Goal: Task Accomplishment & Management: Use online tool/utility

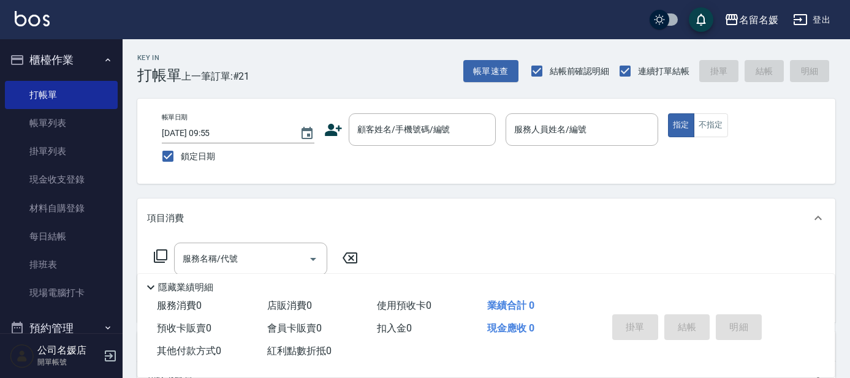
click at [0, 124] on nav "櫃檯作業 打帳單 帳單列表 掛單列表 現金收支登錄 材料自購登錄 每日結帳 排班表 現場電腦打卡 預約管理 預約管理 單日預約紀錄 單週預約紀錄 報表及分析 …" at bounding box center [61, 186] width 123 height 294
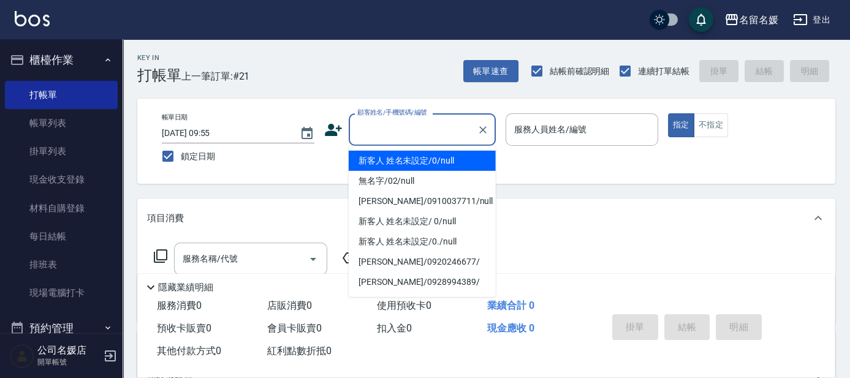
click at [434, 124] on input "顧客姓名/手機號碼/編號" at bounding box center [413, 129] width 118 height 21
type input "0"
type input "08"
type button "true"
type input "新客人 姓名未設定/0/null"
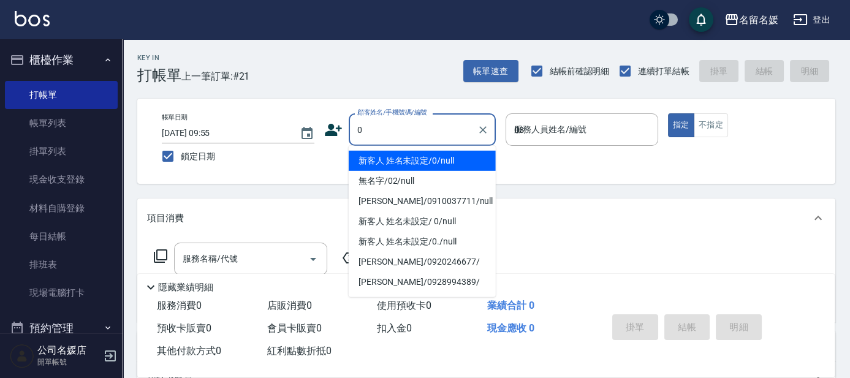
type input "[PERSON_NAME]-08"
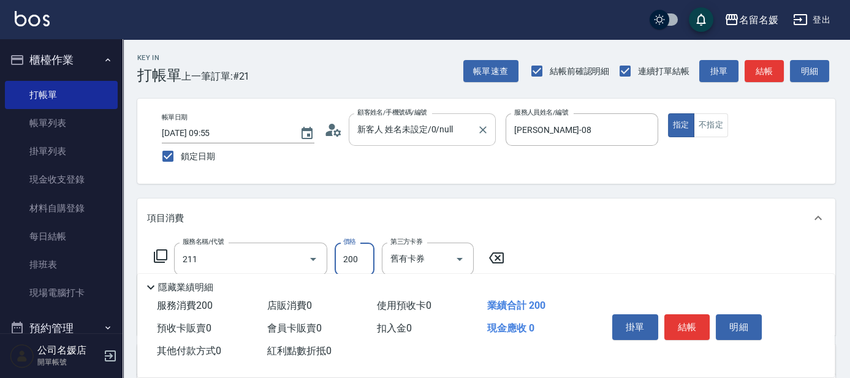
type input "洗髮券~名留200(211)"
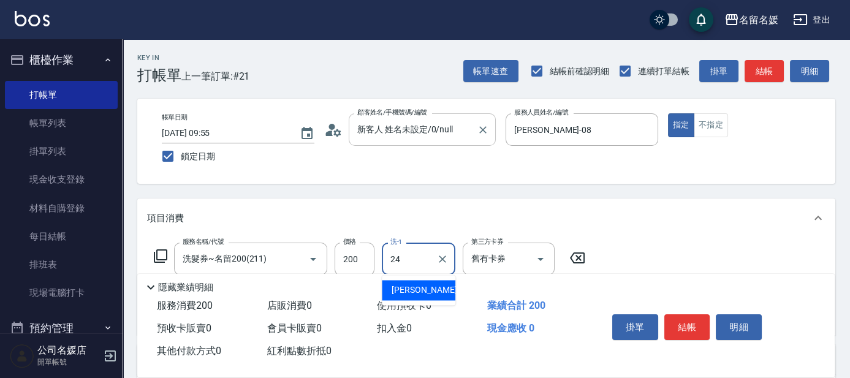
type input "[PERSON_NAME]-24"
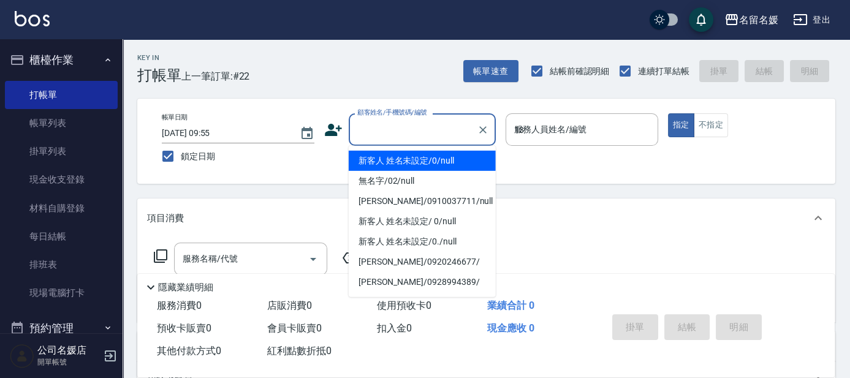
type input "13"
type input "新客人 姓名未設定/0/null"
type input "支援-13"
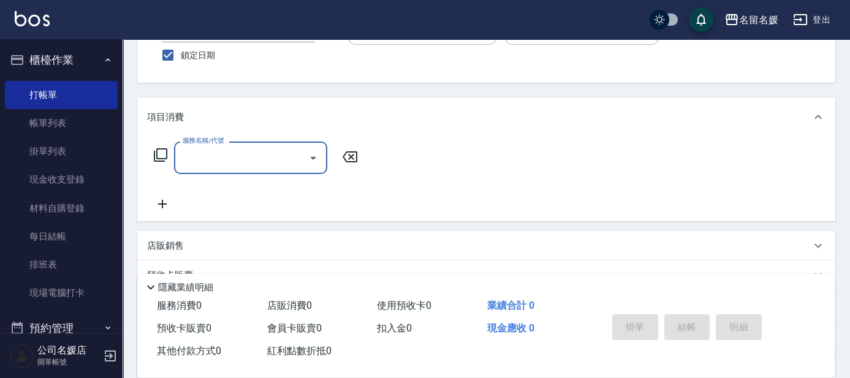
scroll to position [111, 0]
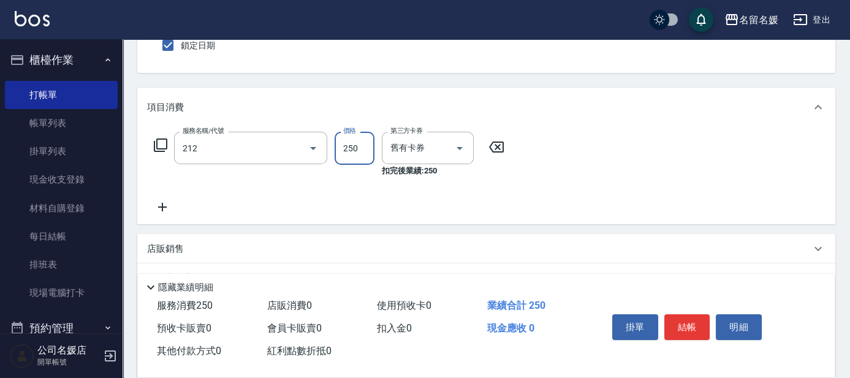
type input "洗髮券-(卡)250(212)"
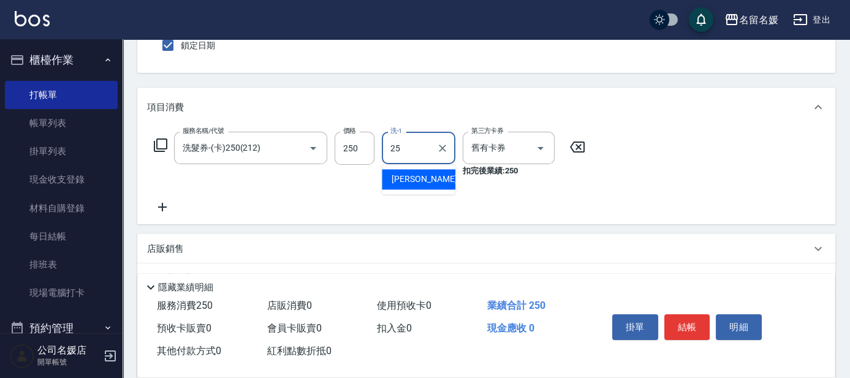
type input "[PERSON_NAME]-25"
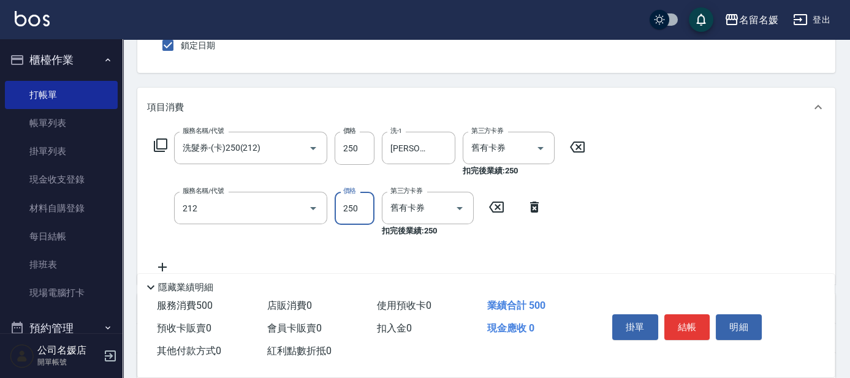
type input "洗髮券-(卡)250(212)"
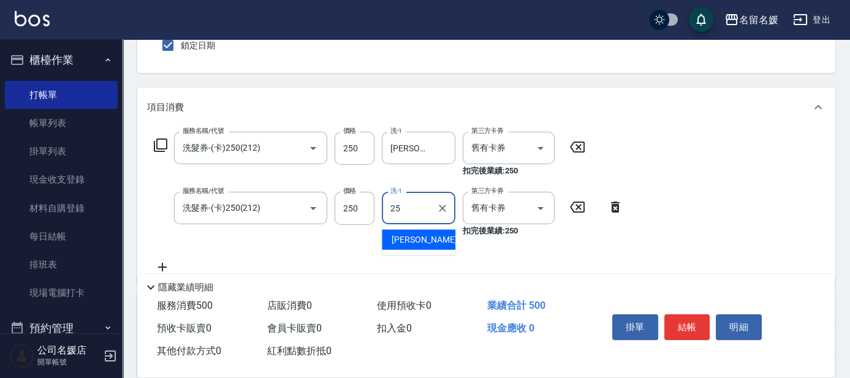
type input "[PERSON_NAME]-25"
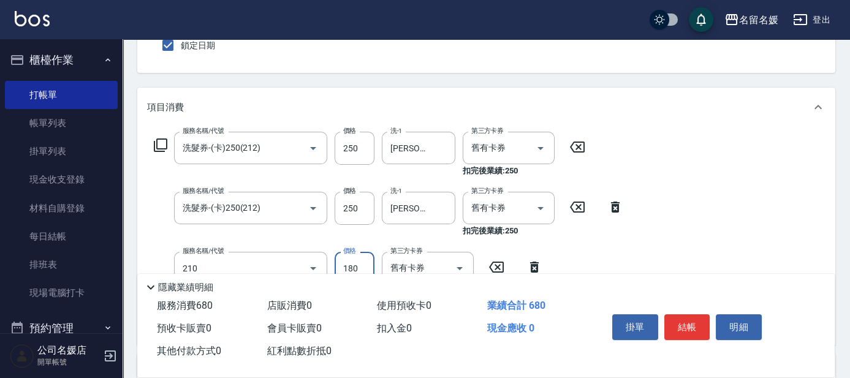
type input "洗券-(卡)180(210)"
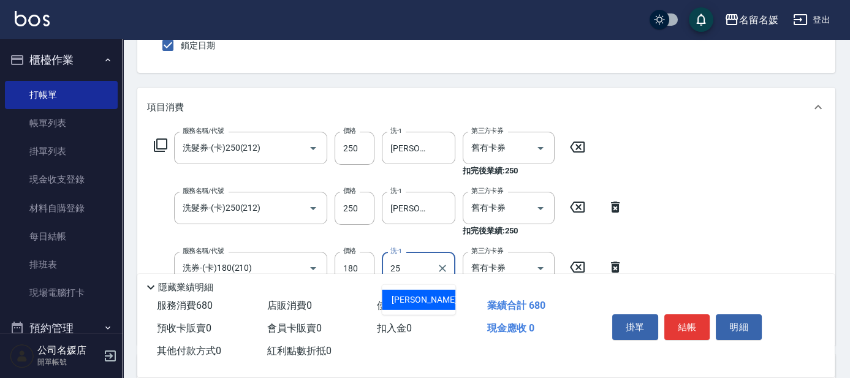
type input "[PERSON_NAME]-25"
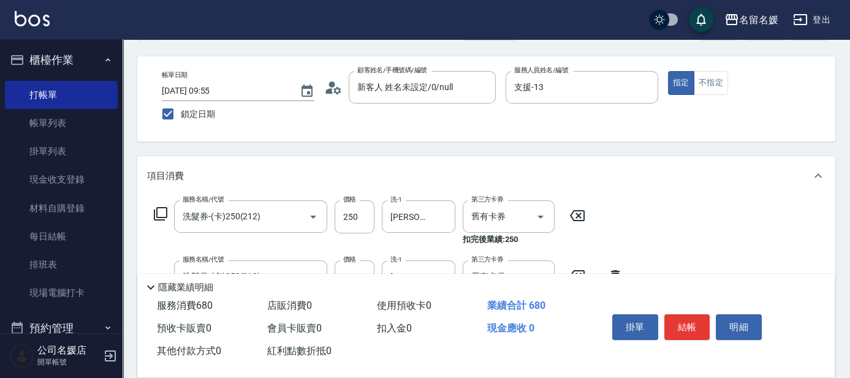
scroll to position [0, 0]
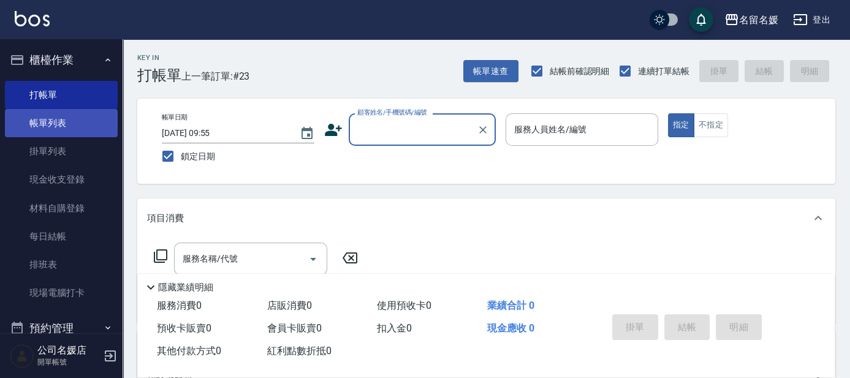
click at [83, 121] on link "帳單列表" at bounding box center [61, 123] width 113 height 28
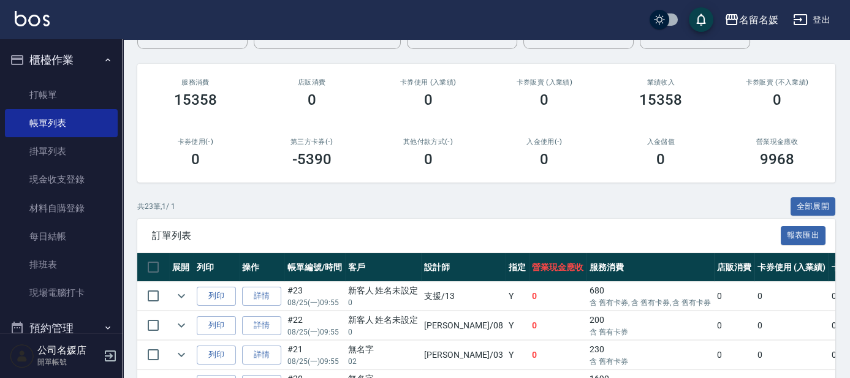
scroll to position [167, 0]
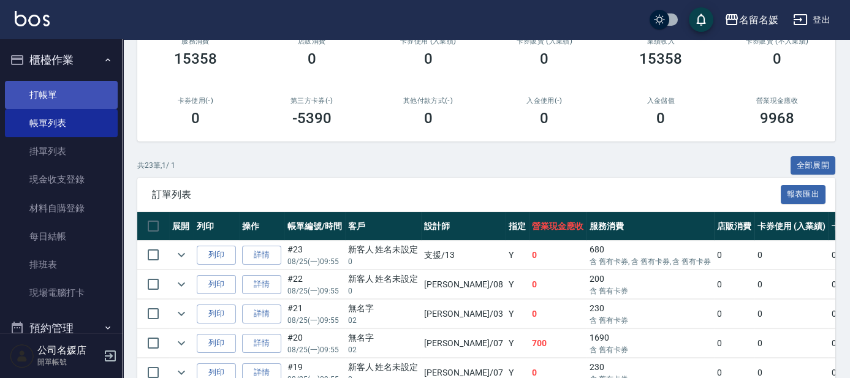
click at [74, 94] on link "打帳單" at bounding box center [61, 95] width 113 height 28
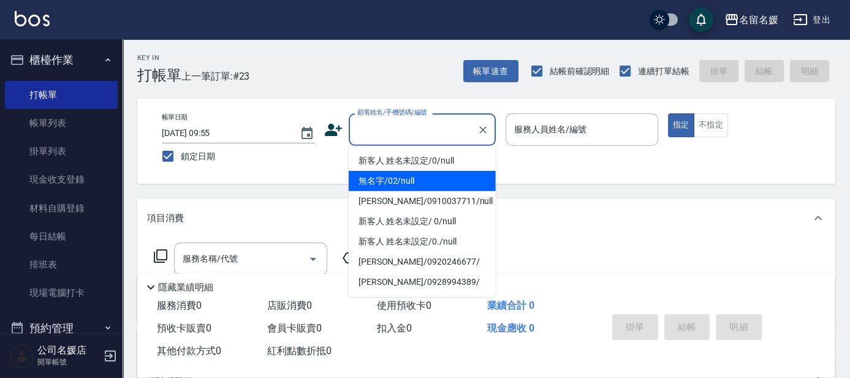
type input "0"
type input "無名字/02/null"
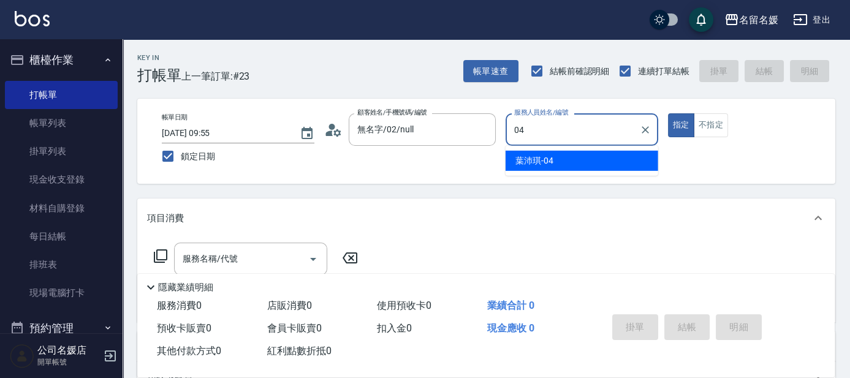
type input "04"
type button "true"
type input "[PERSON_NAME]-04"
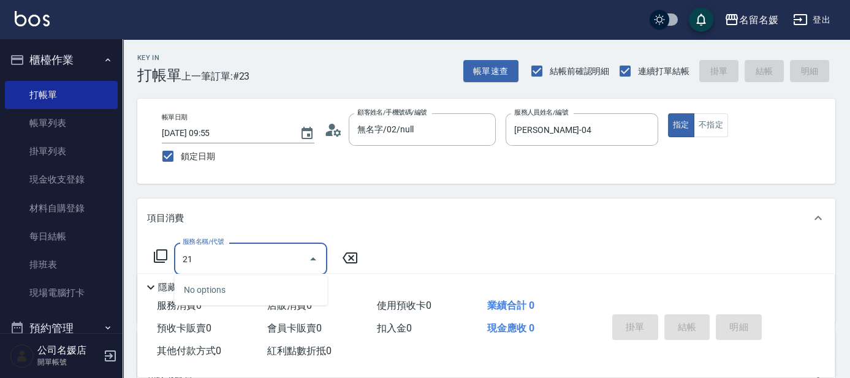
type input "212"
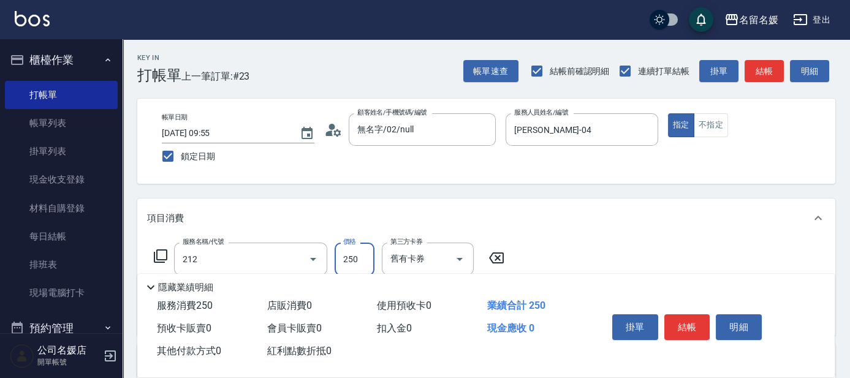
type input "洗髮券-(卡)250(212)"
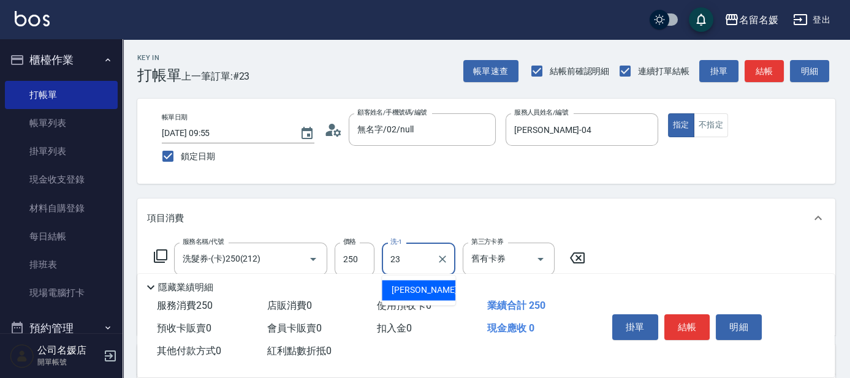
type input "[PERSON_NAME]-23"
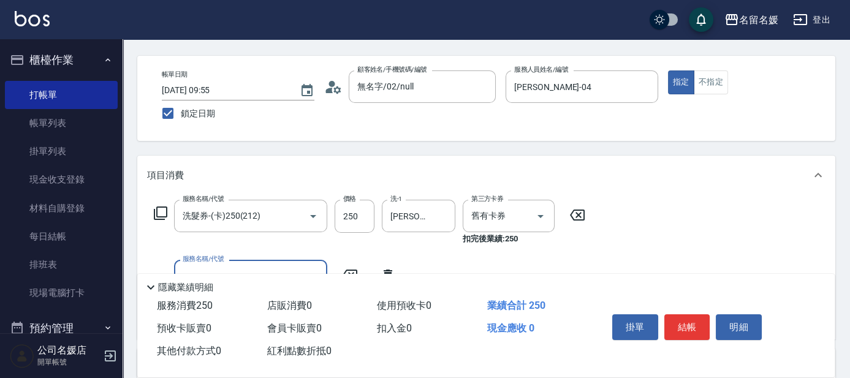
scroll to position [111, 0]
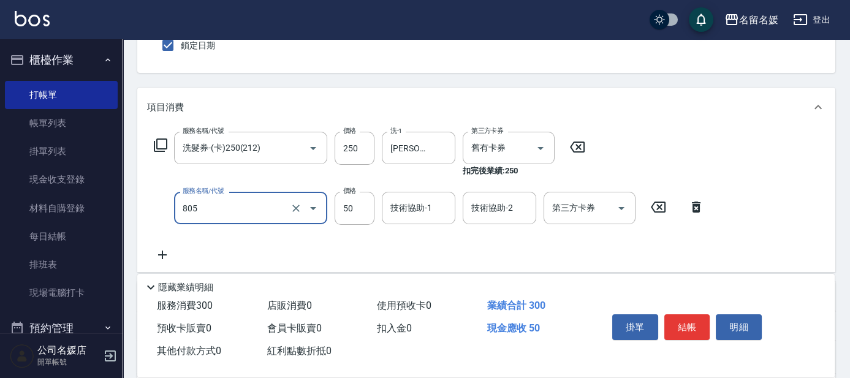
type input "勞水(805)"
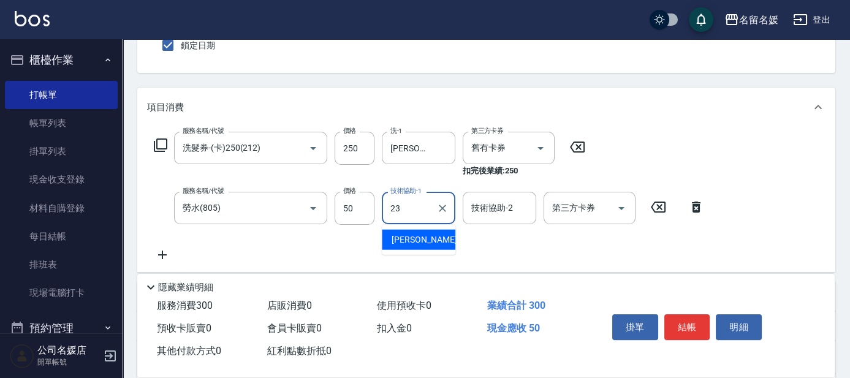
type input "[PERSON_NAME]-23"
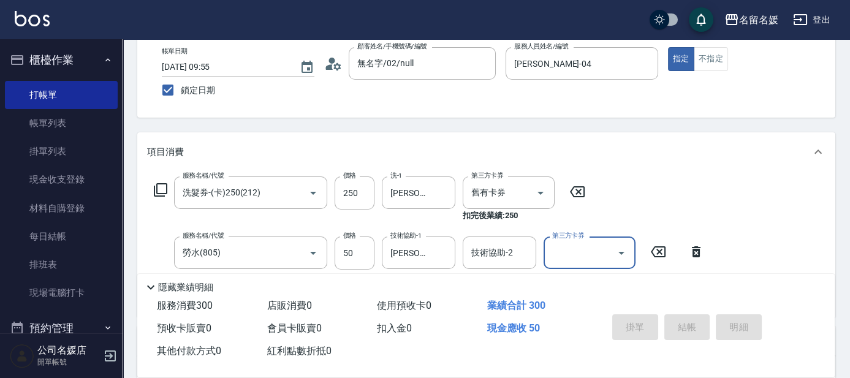
scroll to position [0, 0]
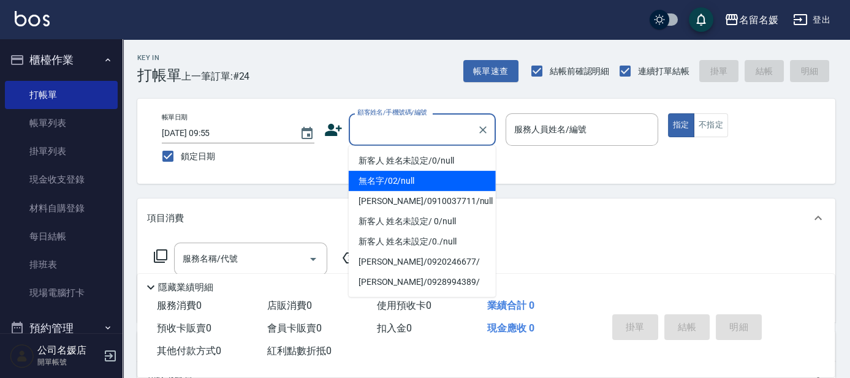
type input "無名字/02/null"
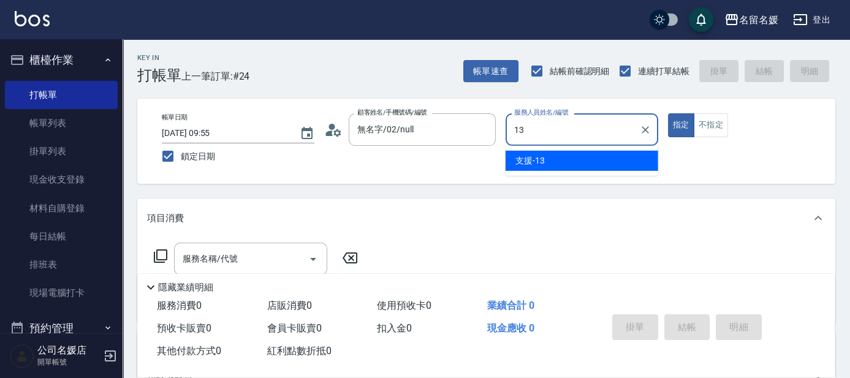
type input "支援-13"
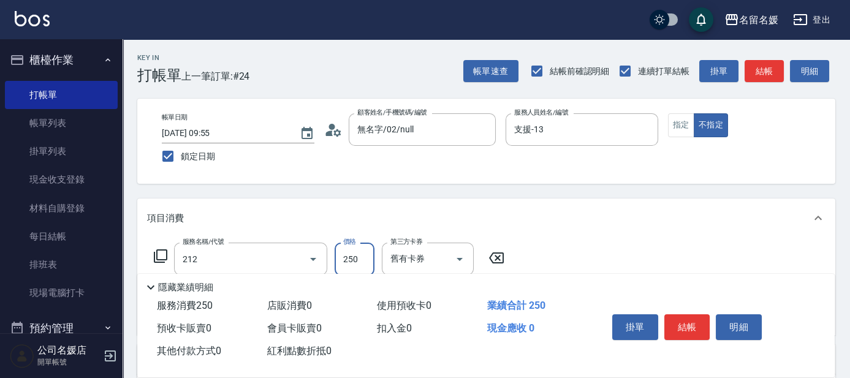
type input "洗髮券-(卡)250(212)"
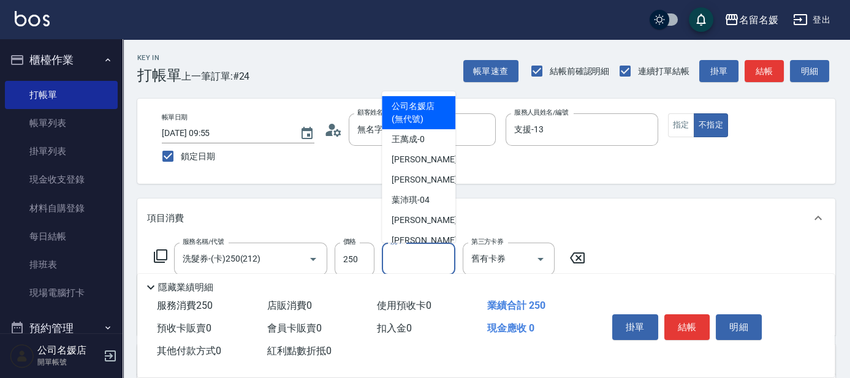
click at [407, 255] on input "洗-1" at bounding box center [418, 258] width 62 height 21
click at [407, 255] on input "[PERSON_NAME]-23" at bounding box center [409, 258] width 44 height 21
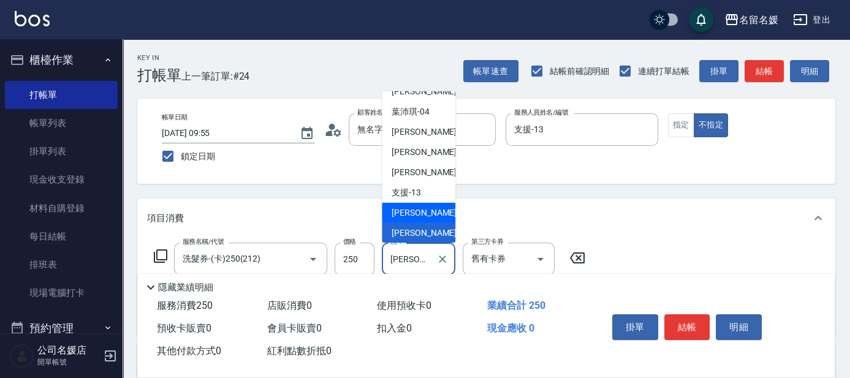
click at [428, 205] on div "[PERSON_NAME]-21" at bounding box center [419, 213] width 74 height 20
type input "[PERSON_NAME]-21"
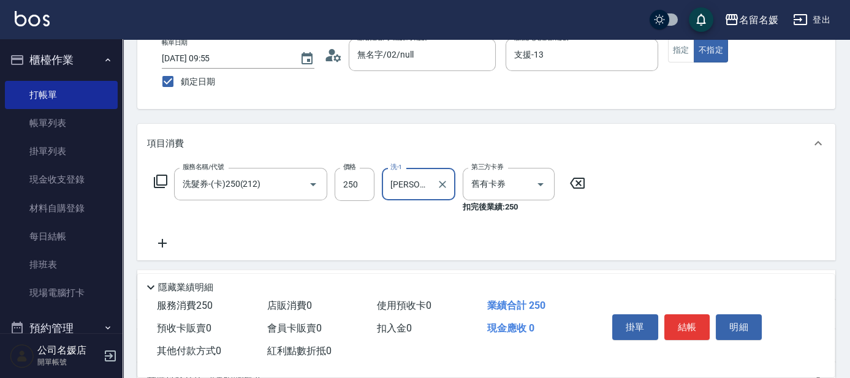
scroll to position [55, 0]
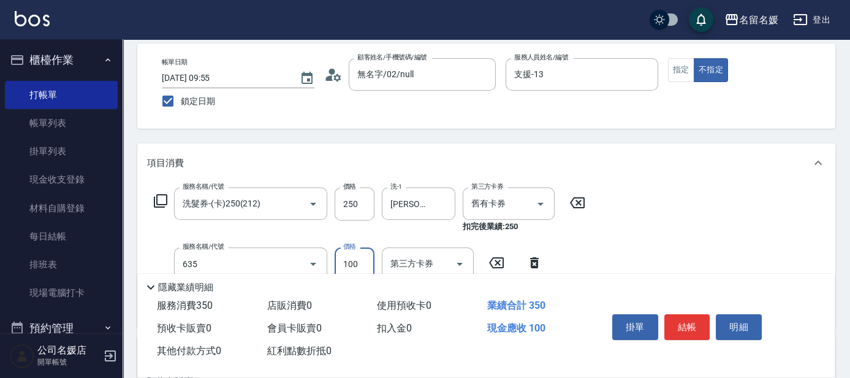
type input "[PERSON_NAME].玻酸.晶膜.水療(635)"
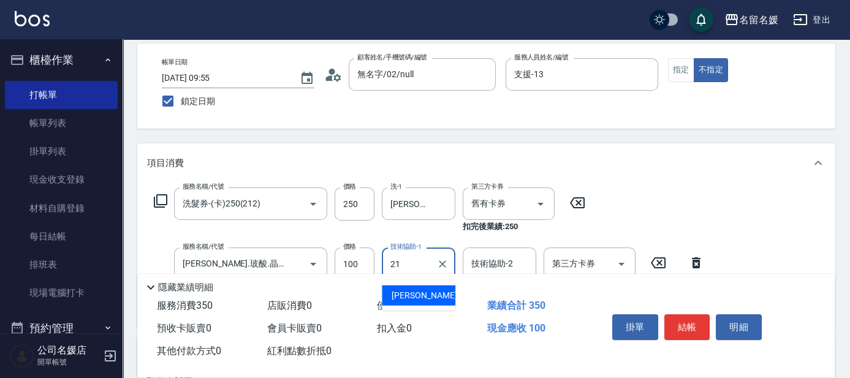
type input "[PERSON_NAME]-21"
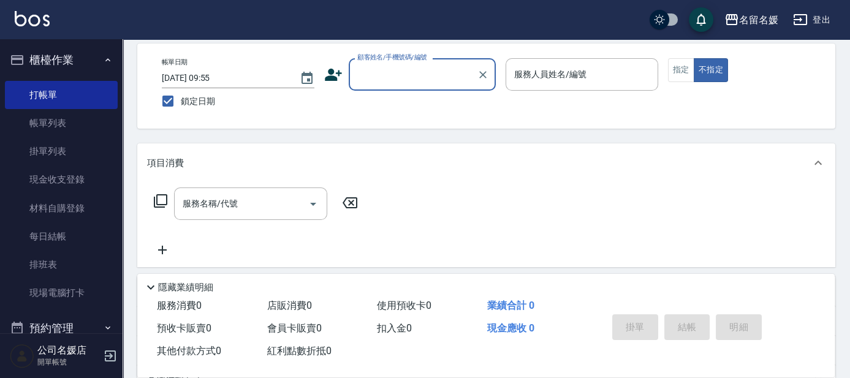
scroll to position [0, 0]
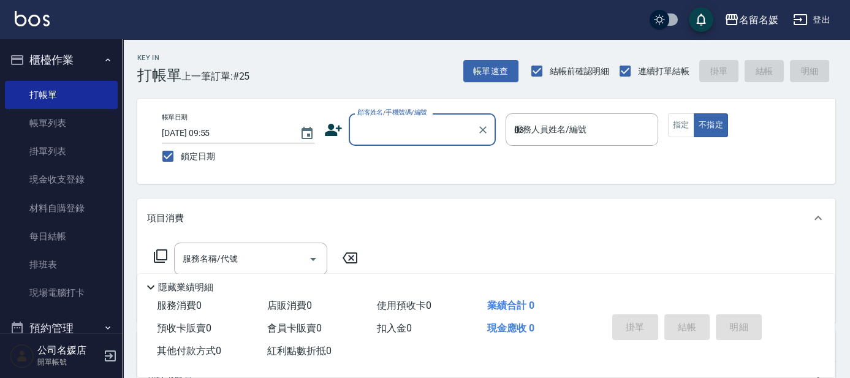
type input "03"
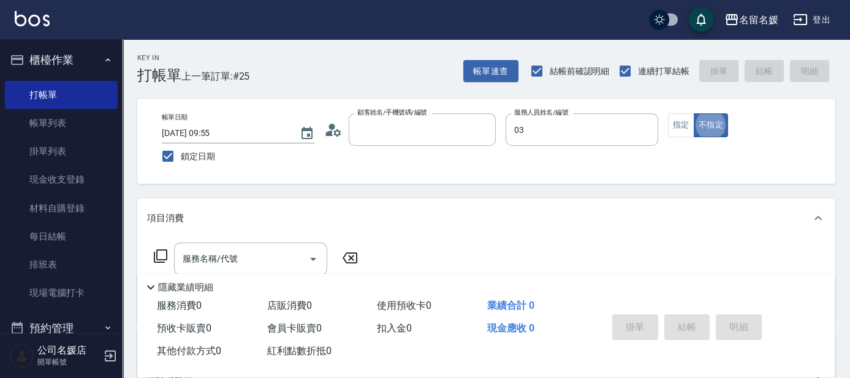
type input "新客人 姓名未設定/0/null"
type input "[PERSON_NAME]-03"
type button "false"
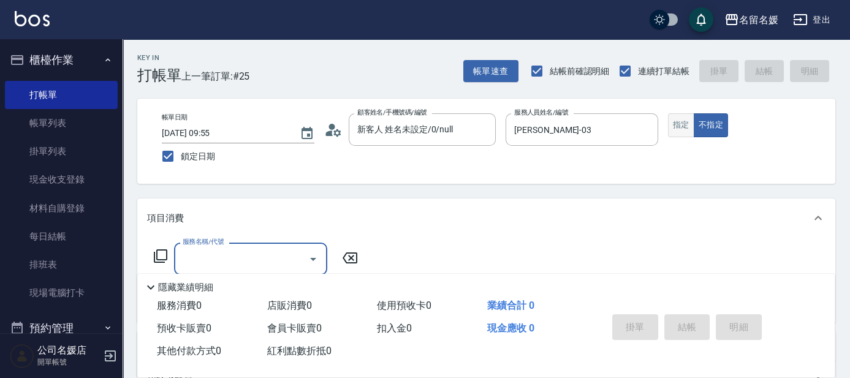
click at [679, 126] on button "指定" at bounding box center [681, 125] width 26 height 24
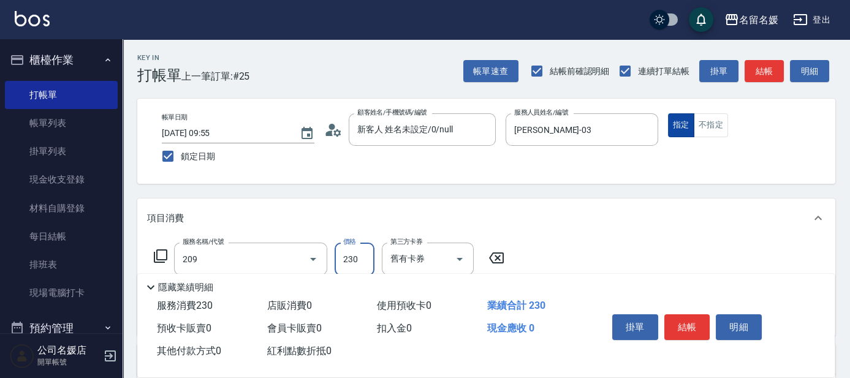
type input "洗髮券-(卡)230(209)"
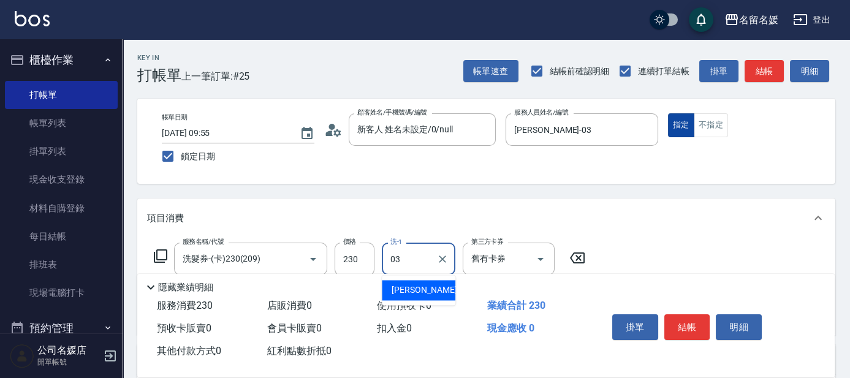
type input "[PERSON_NAME]-03"
type input "408"
type input "洗髮[200](201)"
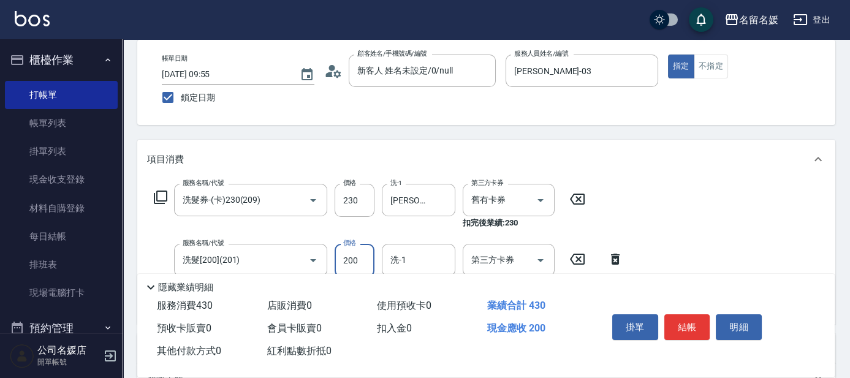
scroll to position [111, 0]
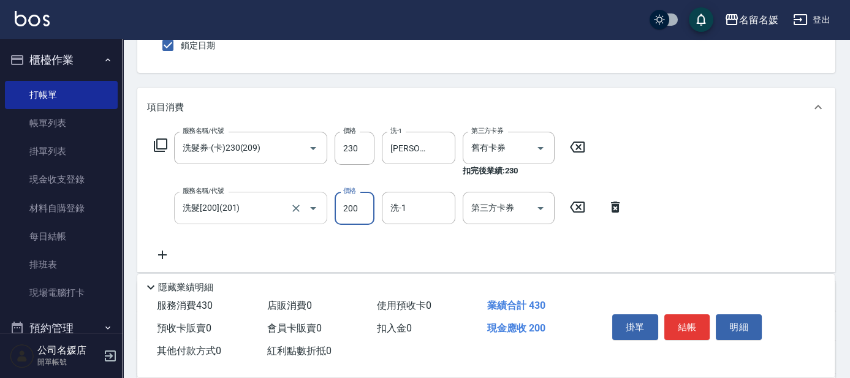
click at [245, 207] on input "洗髮[200](201)" at bounding box center [234, 207] width 108 height 21
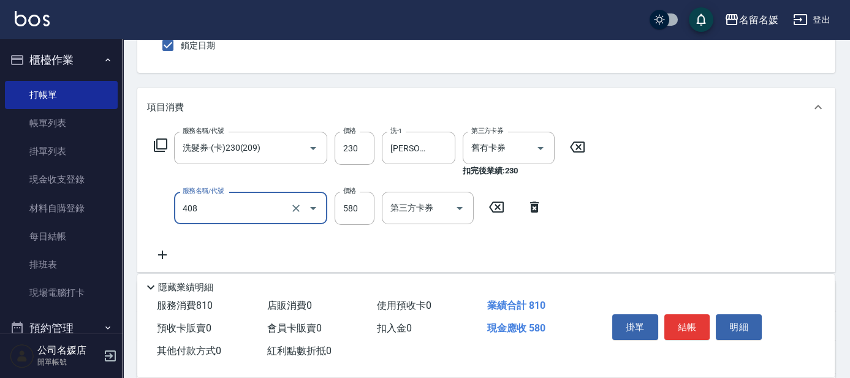
type input "剪髮(580)(408)"
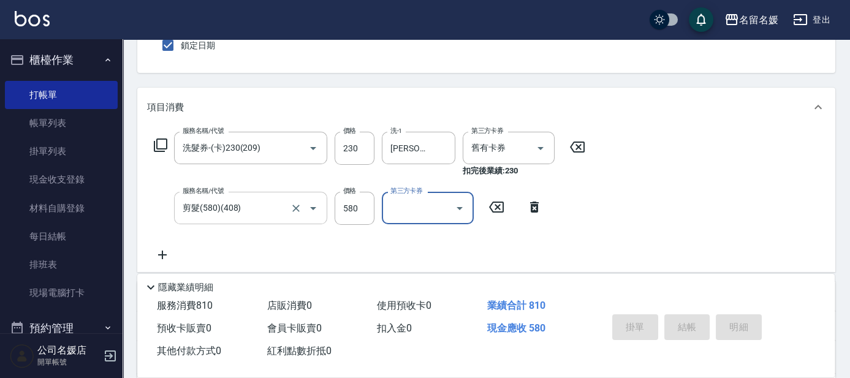
scroll to position [0, 0]
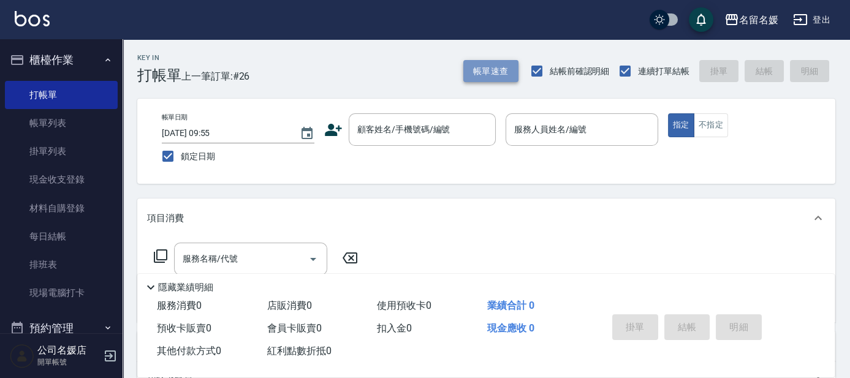
click at [496, 72] on button "帳單速查" at bounding box center [490, 71] width 55 height 23
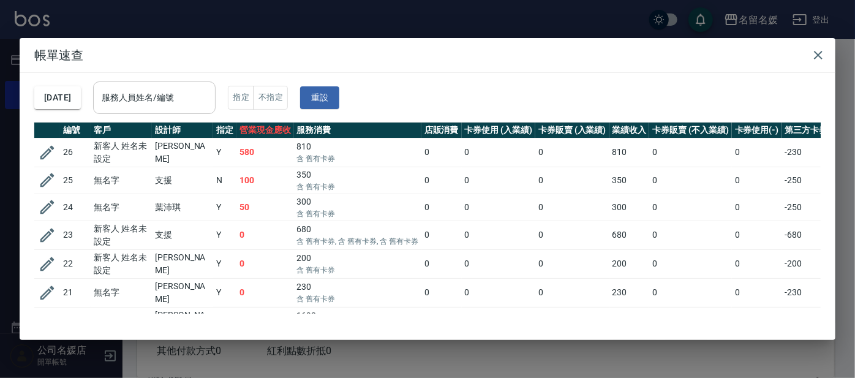
click at [168, 104] on input "服務人員姓名/編號" at bounding box center [155, 97] width 112 height 21
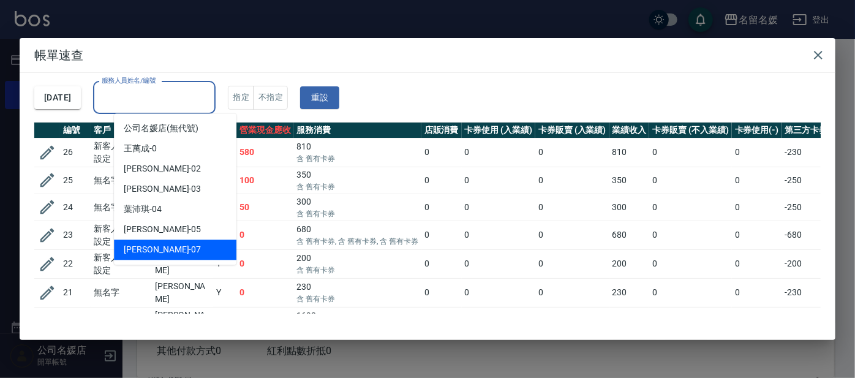
click at [194, 249] on div "[PERSON_NAME] -07" at bounding box center [175, 250] width 123 height 20
type input "[PERSON_NAME]-07"
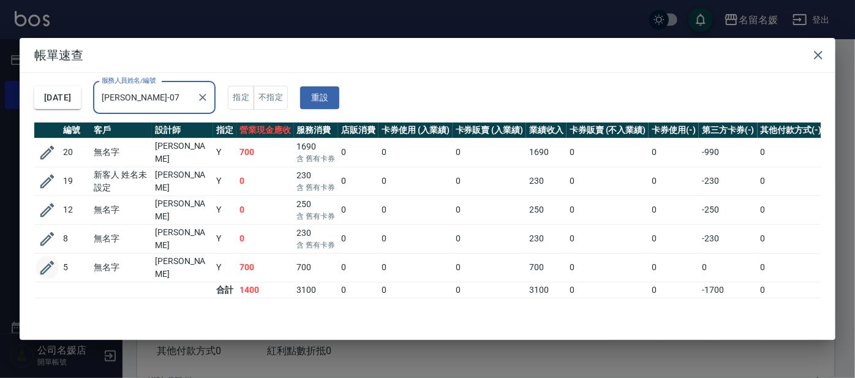
click at [46, 261] on icon "button" at bounding box center [47, 268] width 14 height 14
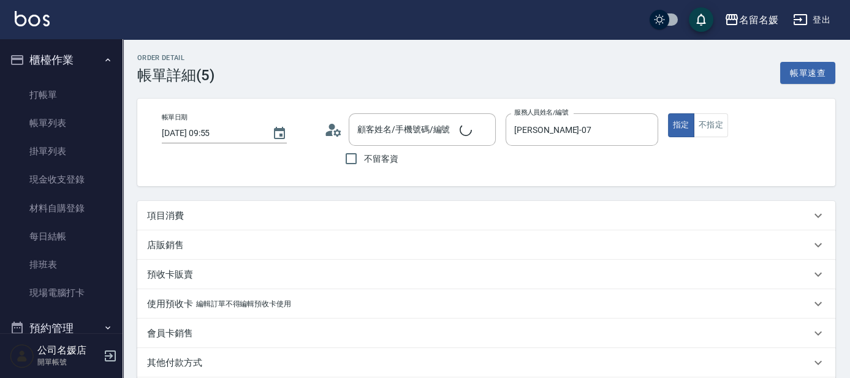
type input "[DATE] 09:55"
type input "[PERSON_NAME]-07"
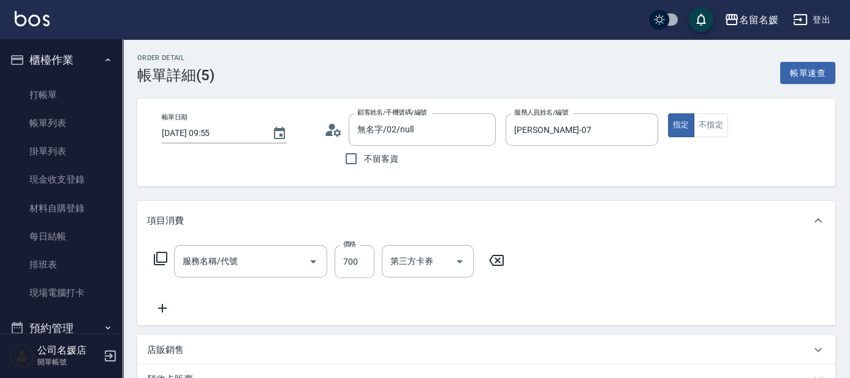
type input "無名字/02/null"
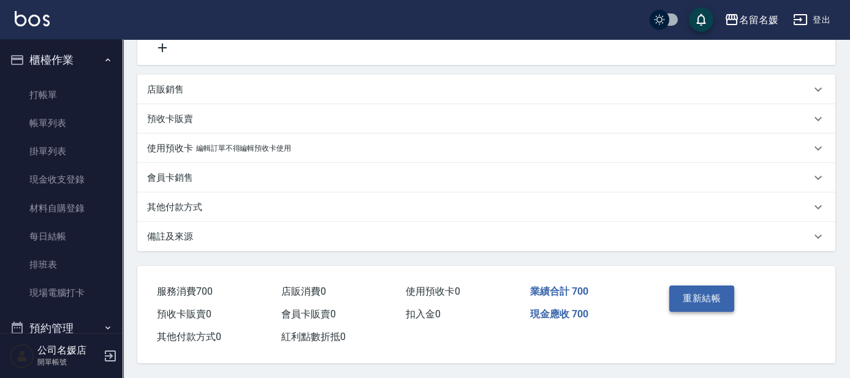
type input "滾珠洗髮699(299)"
click at [706, 298] on button "重新結帳" at bounding box center [701, 299] width 65 height 26
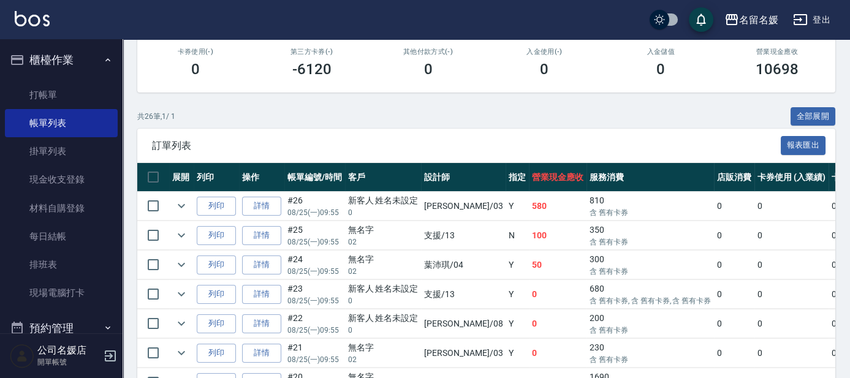
scroll to position [222, 0]
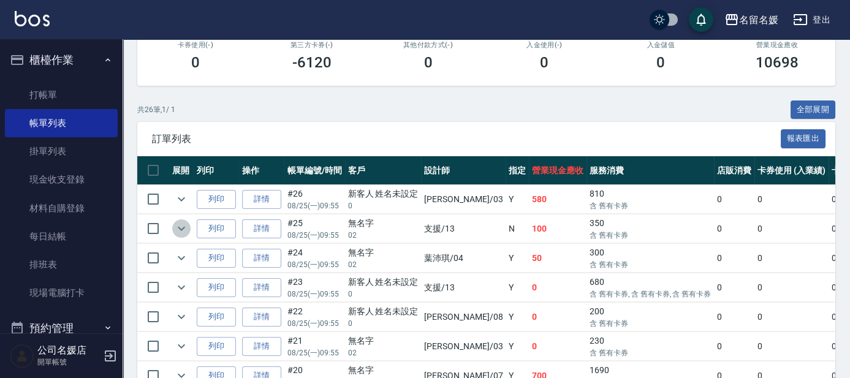
click at [186, 230] on icon "expand row" at bounding box center [181, 228] width 15 height 15
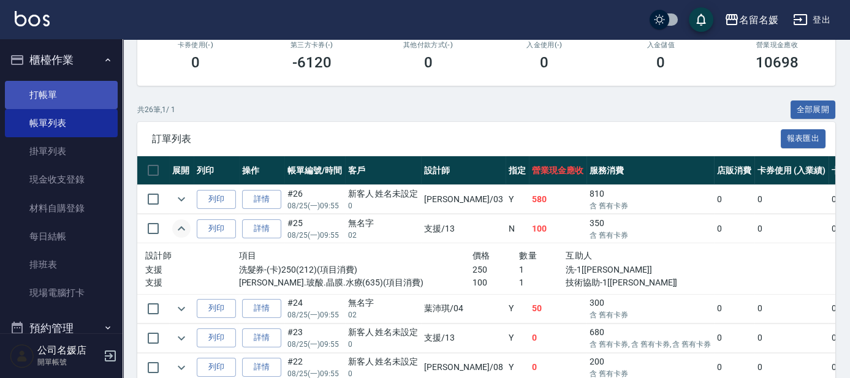
click at [69, 95] on link "打帳單" at bounding box center [61, 95] width 113 height 28
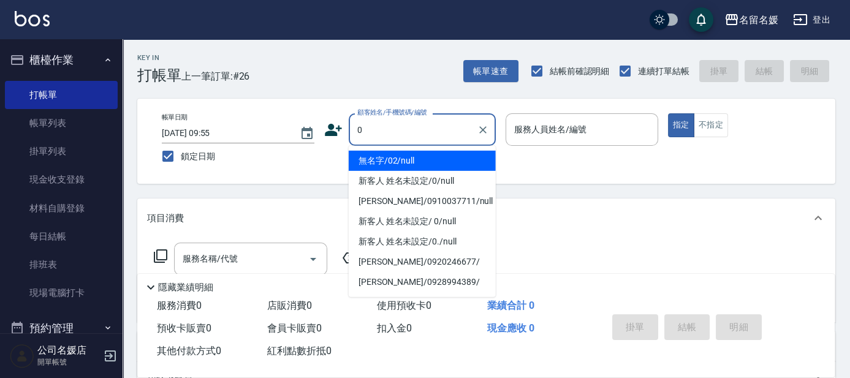
type input "無名字/02/null"
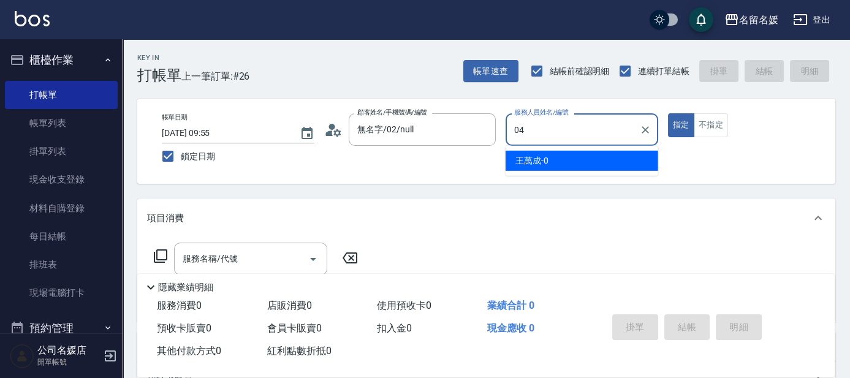
type input "04"
type button "true"
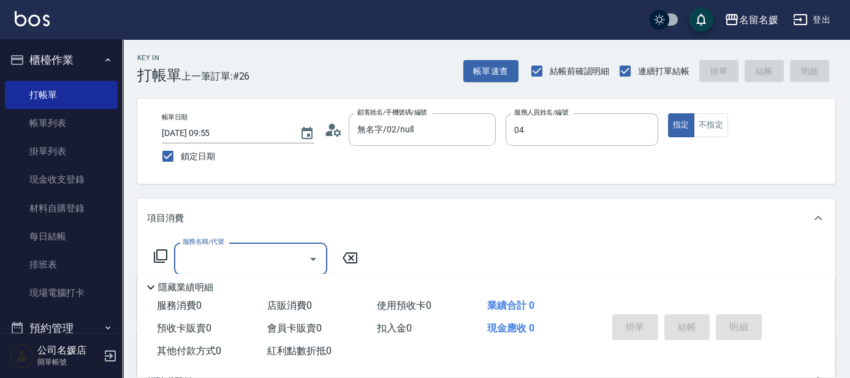
type input "新客人 姓名未設定/0/null"
type input "[PERSON_NAME]-04"
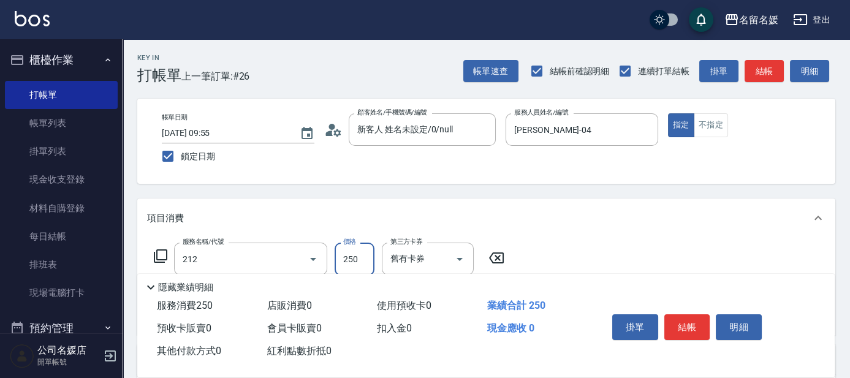
type input "洗髮券-(卡)250(212)"
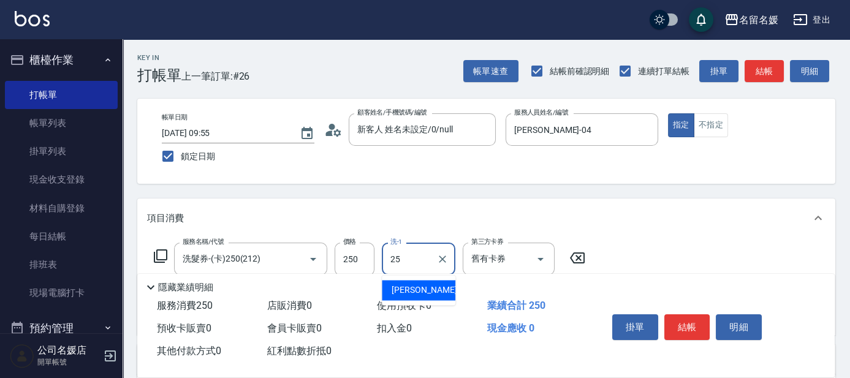
type input "[PERSON_NAME]-25"
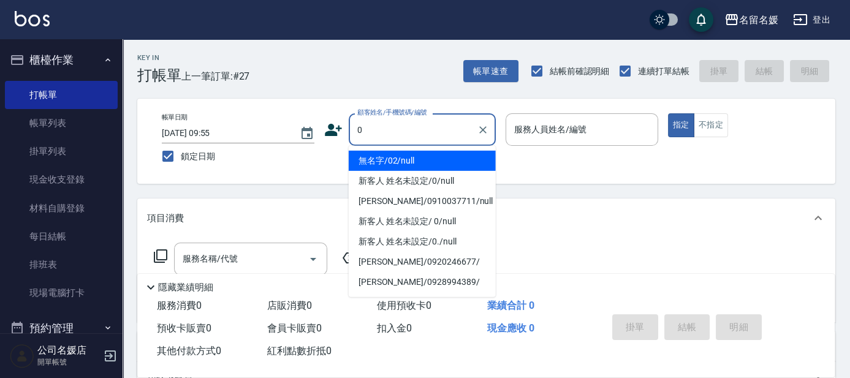
type input "無名字/02/null"
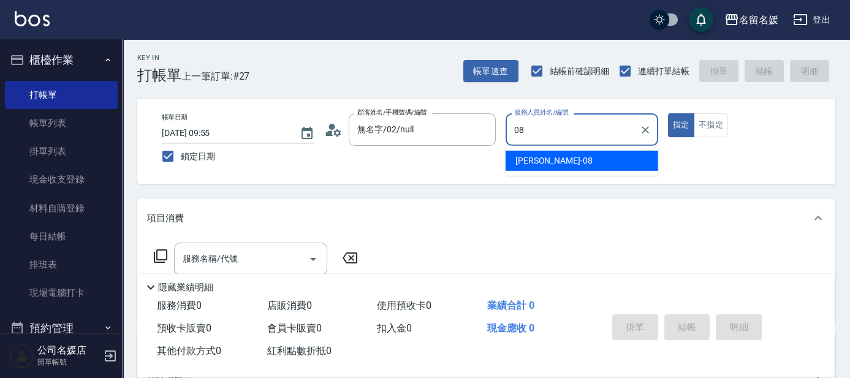
type input "[PERSON_NAME]-08"
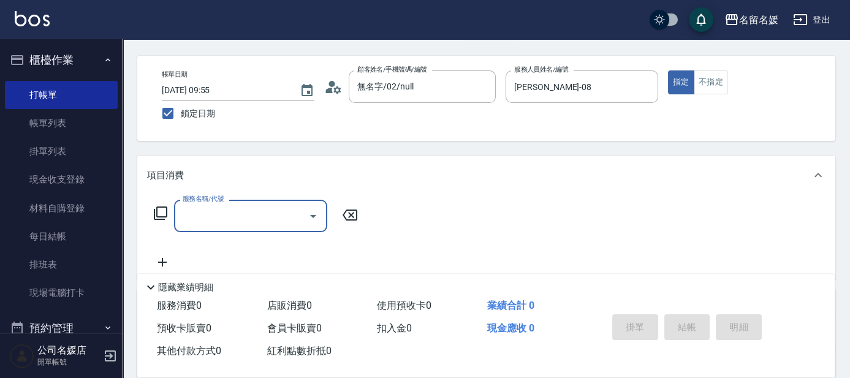
scroll to position [55, 0]
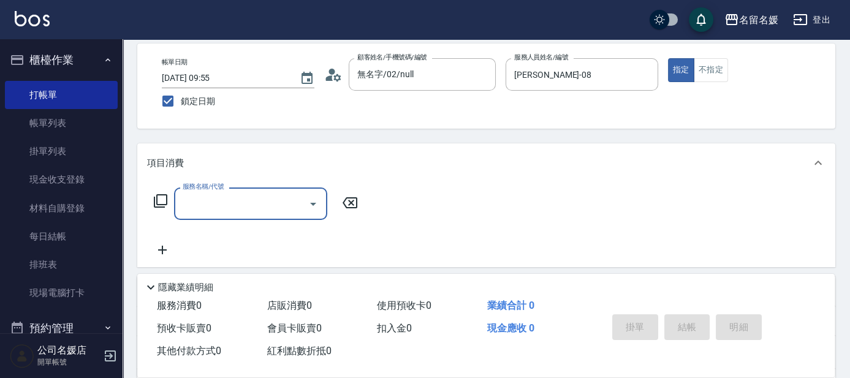
drag, startPoint x: 701, startPoint y: 75, endPoint x: 218, endPoint y: 214, distance: 502.6
click at [700, 74] on button "不指定" at bounding box center [711, 70] width 34 height 24
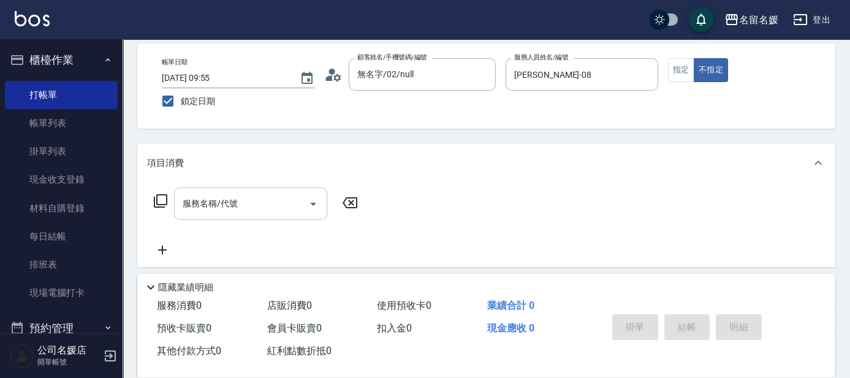
click at [202, 208] on div "服務名稱/代號 服務名稱/代號" at bounding box center [250, 203] width 153 height 32
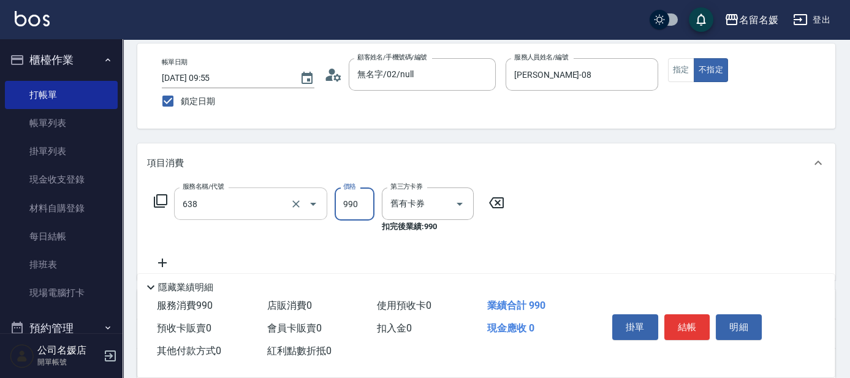
type input "(芙)頭皮養護套卡(638)"
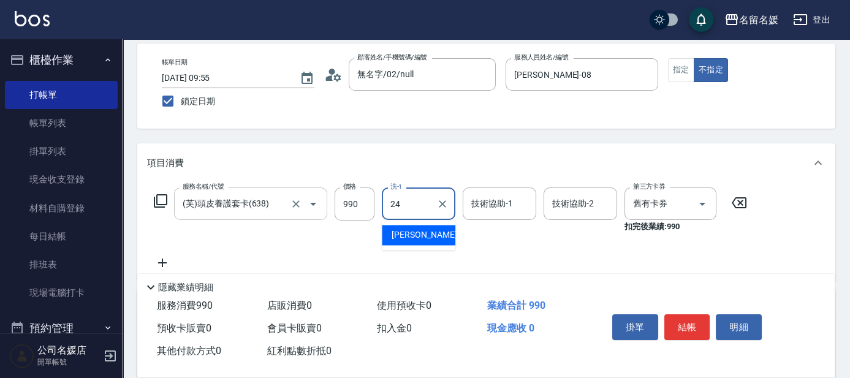
type input "[PERSON_NAME]-24"
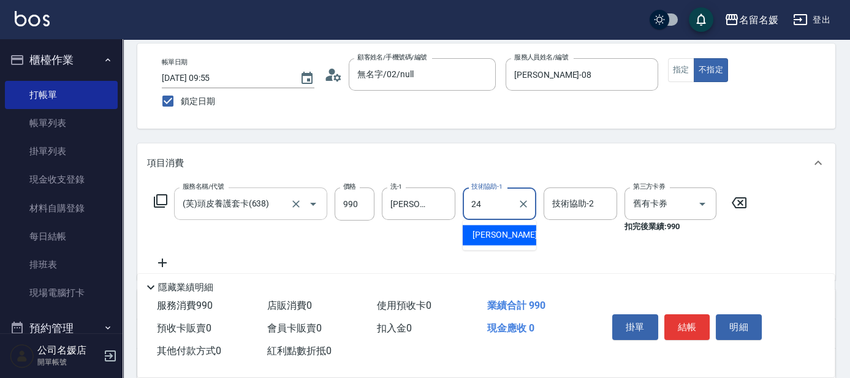
type input "[PERSON_NAME]-24"
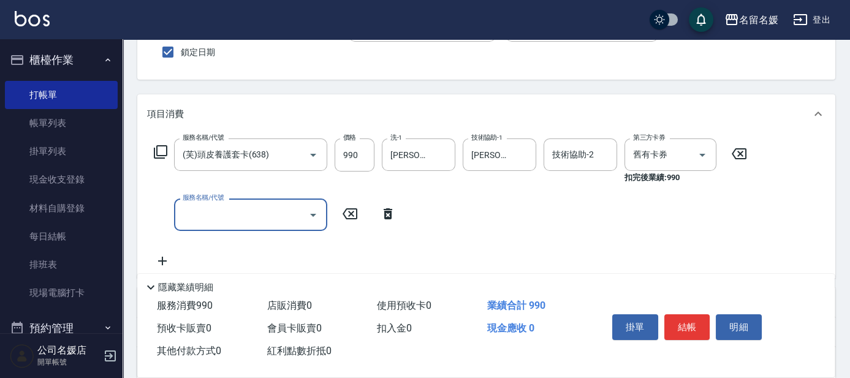
scroll to position [111, 0]
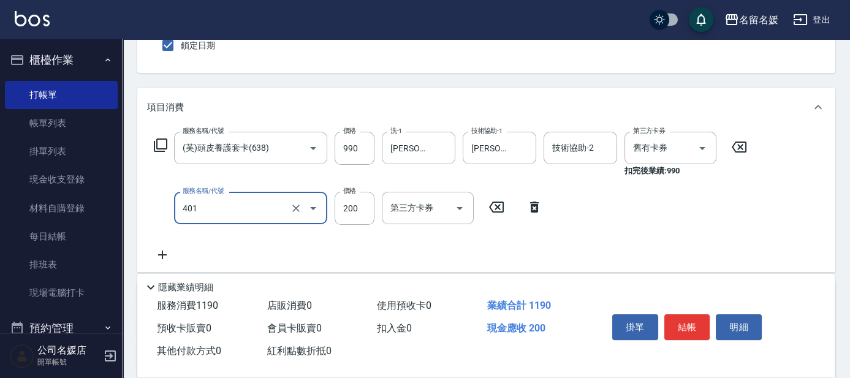
type input "剪髮(200)(401)"
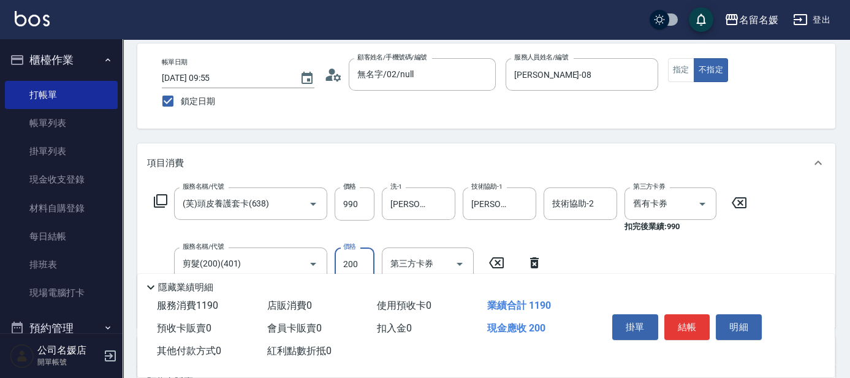
scroll to position [0, 0]
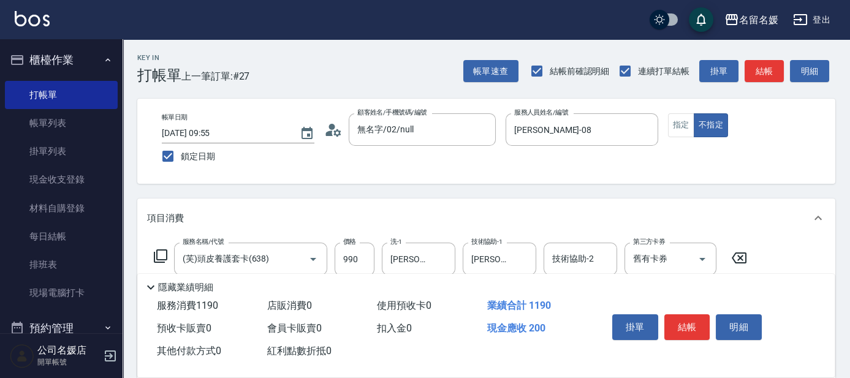
click at [368, 192] on div "Key In 打帳單 上一筆訂單:#27 帳單速查 結帳前確認明細 連續打單結帳 掛單 結帳 明細 帳單日期 [DATE] 09:55 鎖定日期 顧客姓名/手…" at bounding box center [486, 349] width 727 height 621
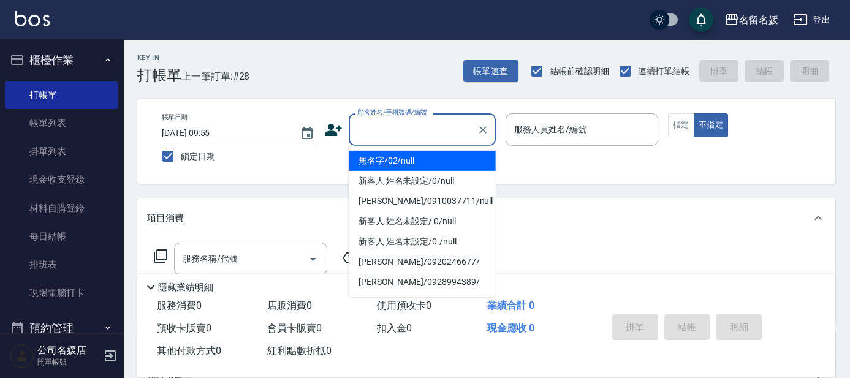
click at [391, 126] on input "顧客姓名/手機號碼/編號" at bounding box center [413, 129] width 118 height 21
click at [406, 164] on li "無名字/02/null" at bounding box center [422, 161] width 147 height 20
type input "無名字/02/null"
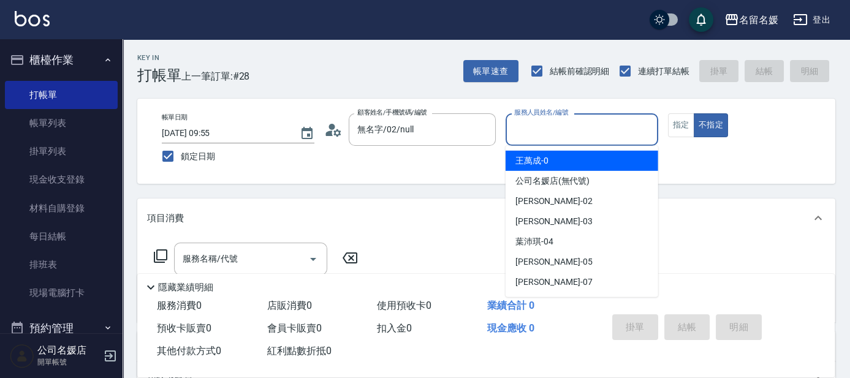
click at [556, 131] on input "服務人員姓名/編號" at bounding box center [582, 129] width 142 height 21
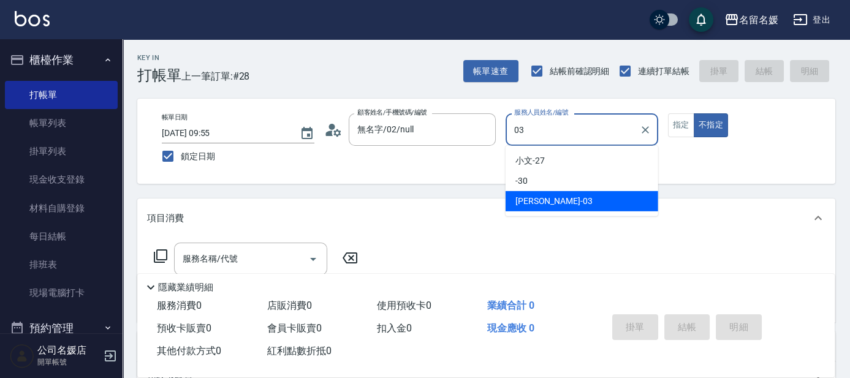
type input "[PERSON_NAME]-03"
type button "false"
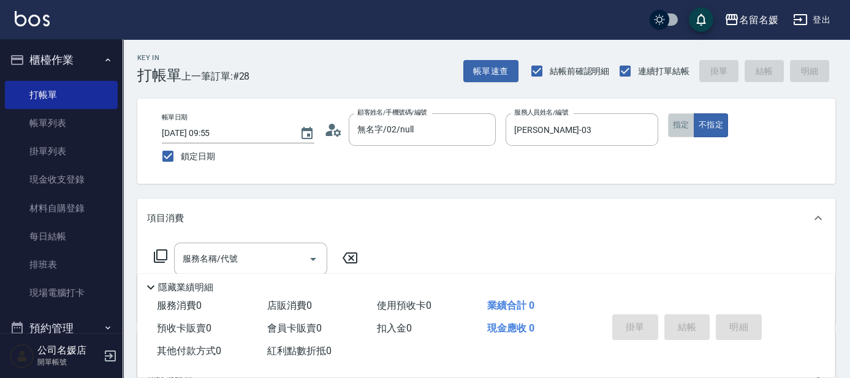
click at [679, 123] on button "指定" at bounding box center [681, 125] width 26 height 24
click at [278, 260] on input "服務名稱/代號" at bounding box center [242, 258] width 124 height 21
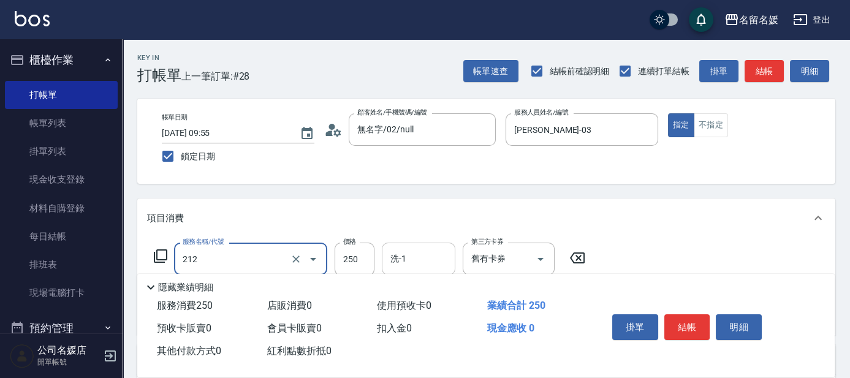
click at [437, 267] on input "洗-1" at bounding box center [418, 258] width 62 height 21
type input "洗髮券-(卡)250(212)"
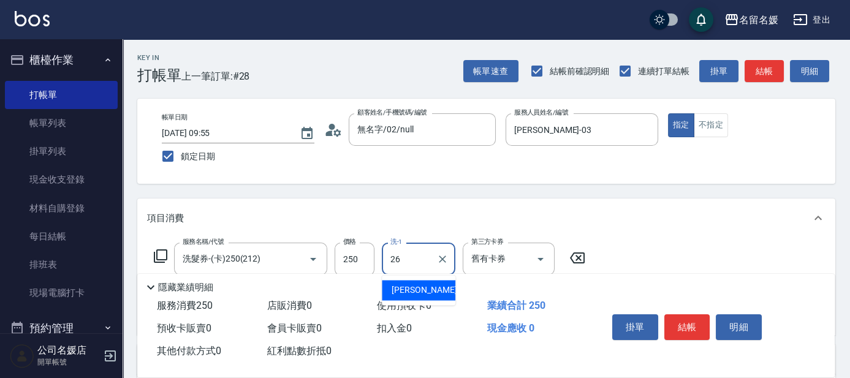
type input "[PERSON_NAME]-26"
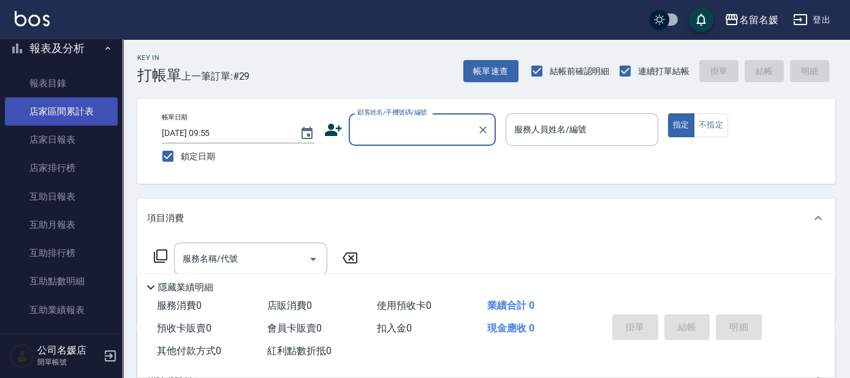
scroll to position [334, 0]
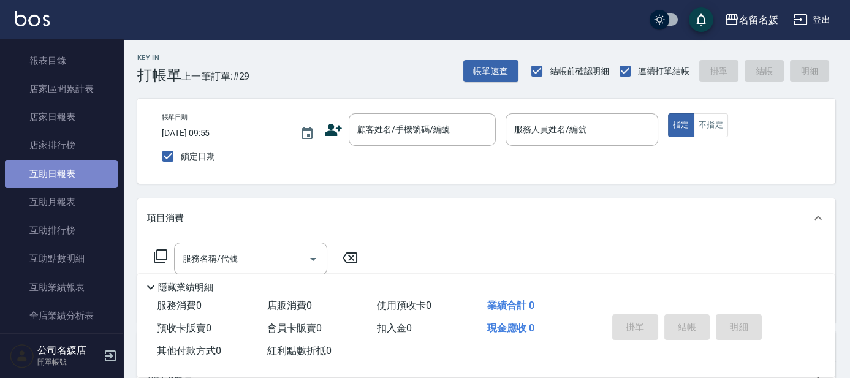
click at [84, 168] on link "互助日報表" at bounding box center [61, 174] width 113 height 28
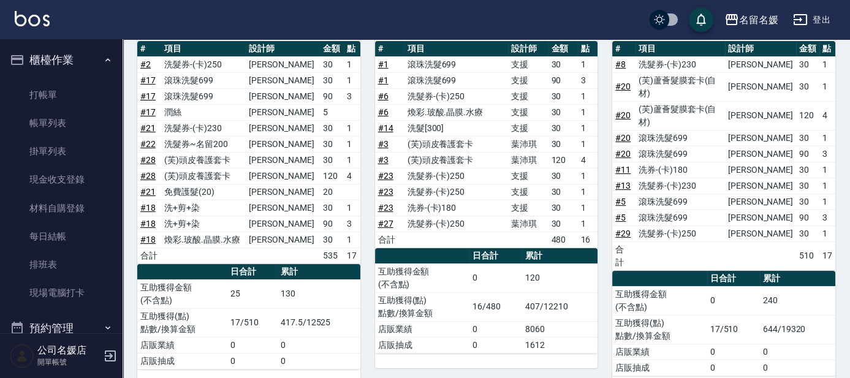
scroll to position [501, 0]
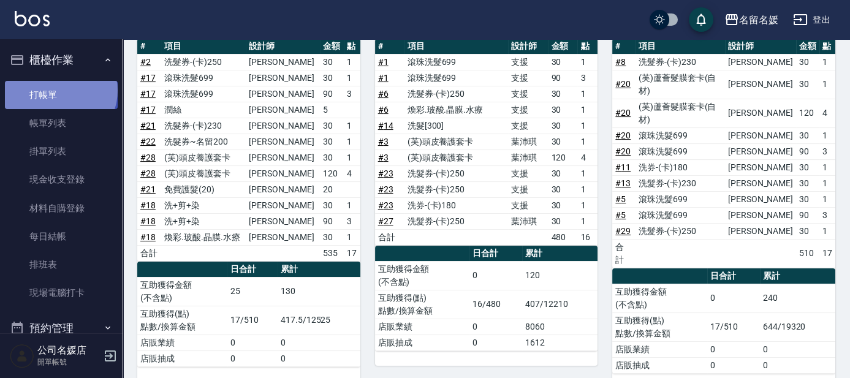
click at [60, 90] on link "打帳單" at bounding box center [61, 95] width 113 height 28
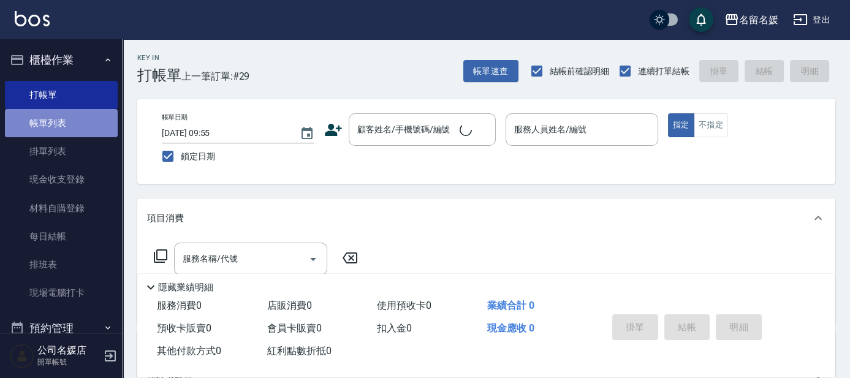
click at [88, 133] on link "帳單列表" at bounding box center [61, 123] width 113 height 28
click at [90, 129] on link "帳單列表" at bounding box center [61, 123] width 113 height 28
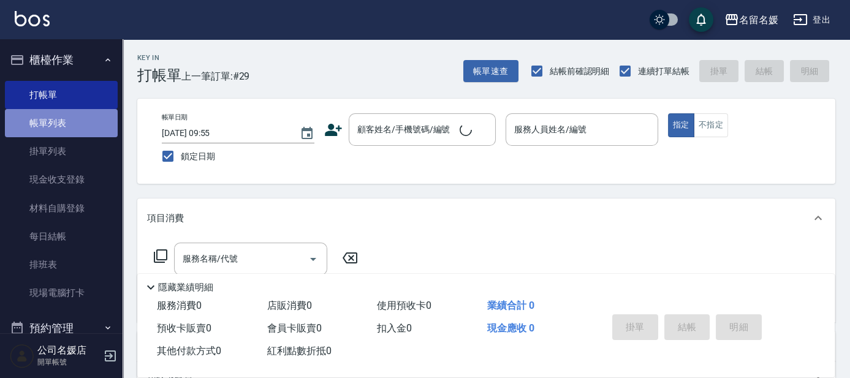
click at [90, 129] on link "帳單列表" at bounding box center [61, 123] width 113 height 28
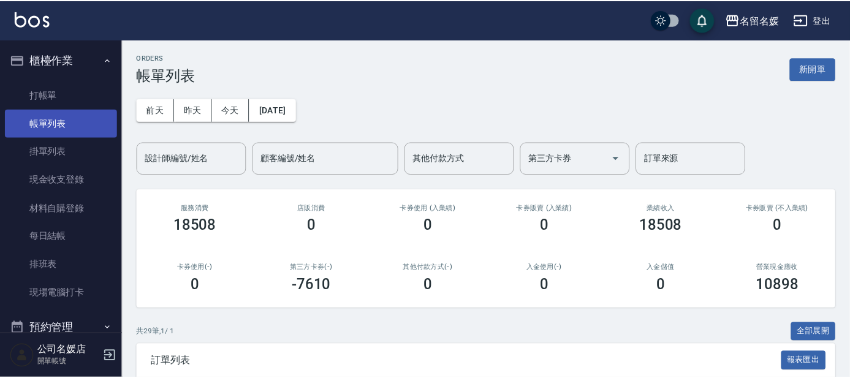
scroll to position [278, 0]
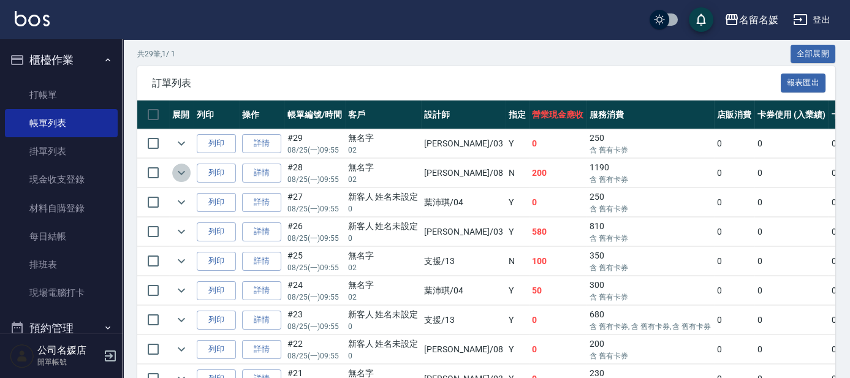
click at [187, 172] on icon "expand row" at bounding box center [181, 172] width 15 height 15
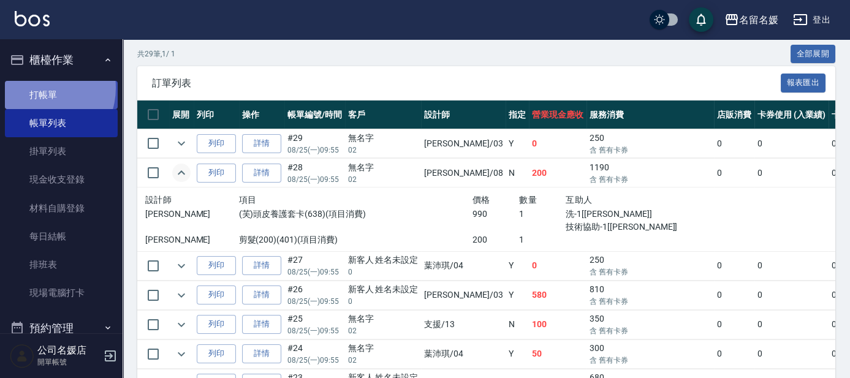
click at [40, 88] on link "打帳單" at bounding box center [61, 95] width 113 height 28
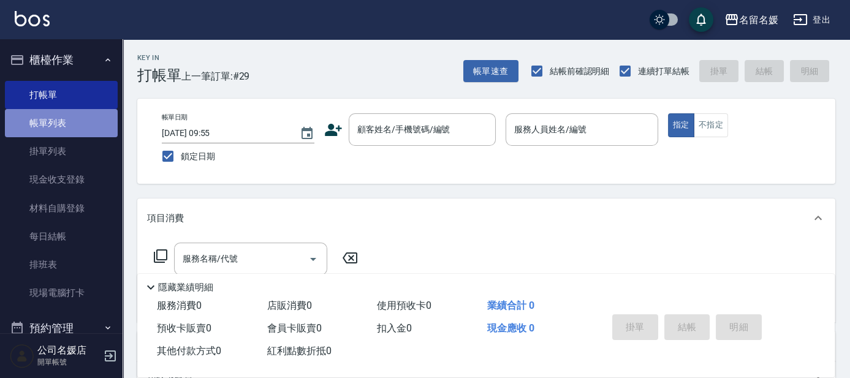
click at [85, 118] on link "帳單列表" at bounding box center [61, 123] width 113 height 28
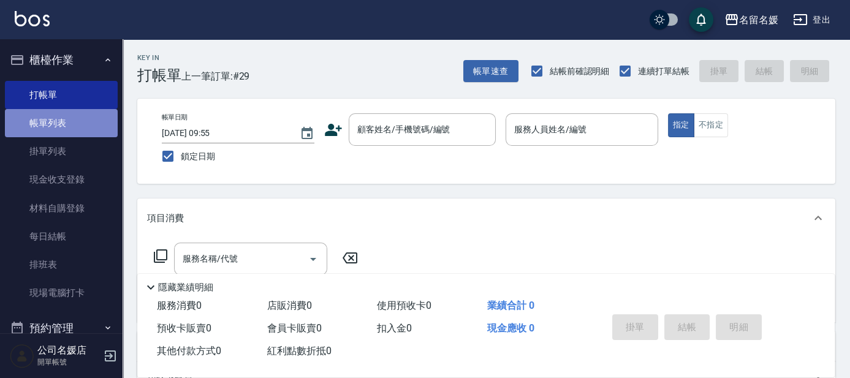
click at [85, 118] on link "帳單列表" at bounding box center [61, 123] width 113 height 28
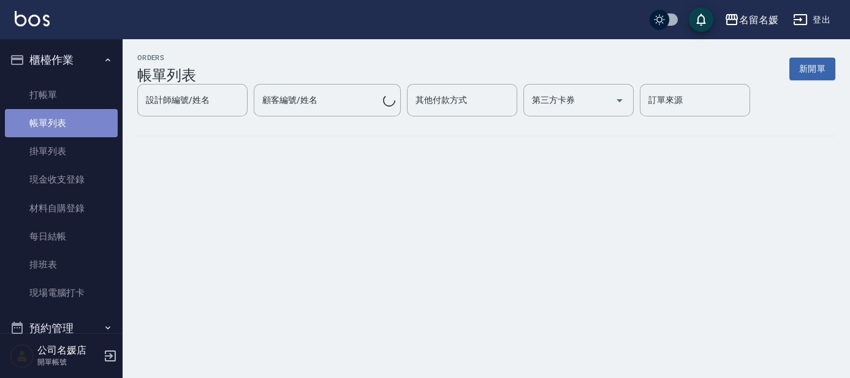
click at [85, 118] on link "帳單列表" at bounding box center [61, 123] width 113 height 28
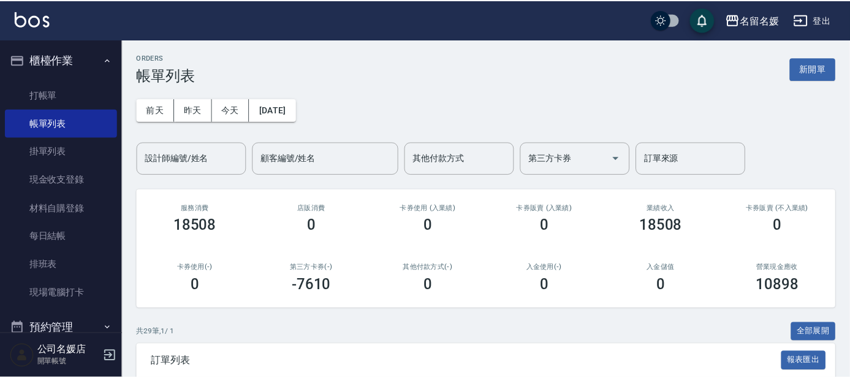
scroll to position [278, 0]
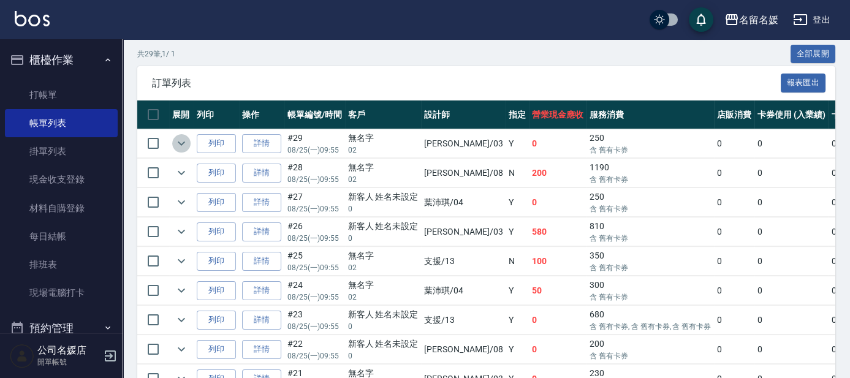
click at [181, 146] on icon "expand row" at bounding box center [181, 143] width 15 height 15
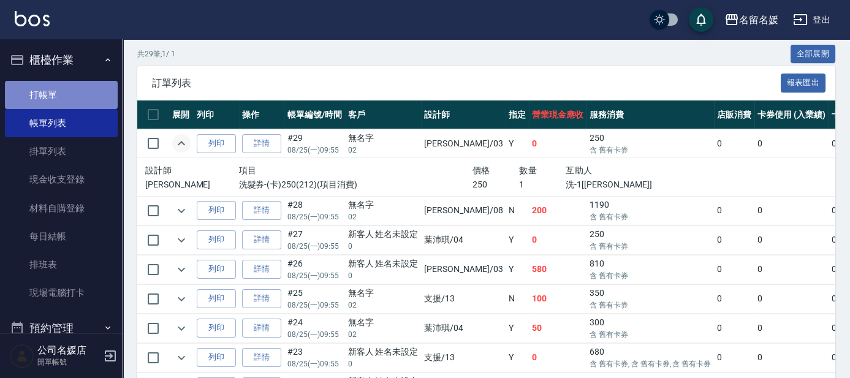
click at [72, 87] on link "打帳單" at bounding box center [61, 95] width 113 height 28
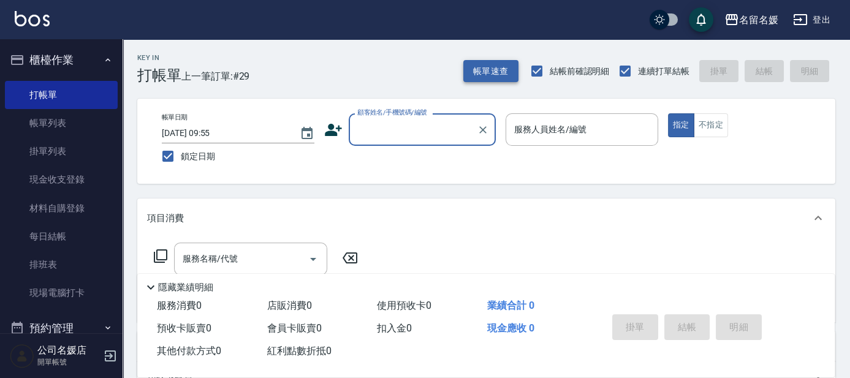
click at [486, 74] on button "帳單速查" at bounding box center [490, 71] width 55 height 23
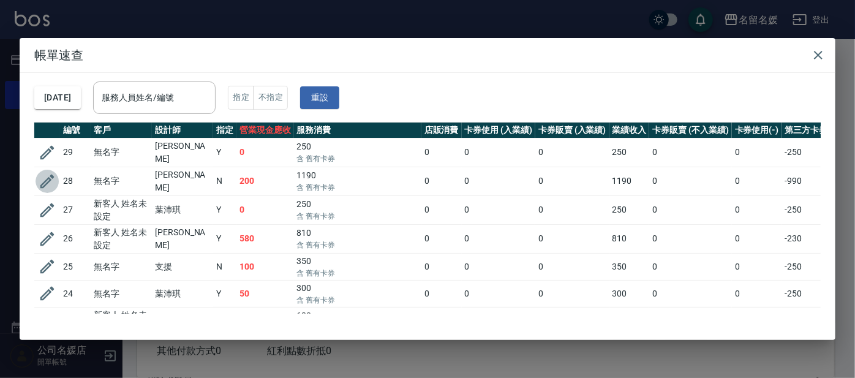
click at [44, 178] on icon "button" at bounding box center [47, 181] width 18 height 18
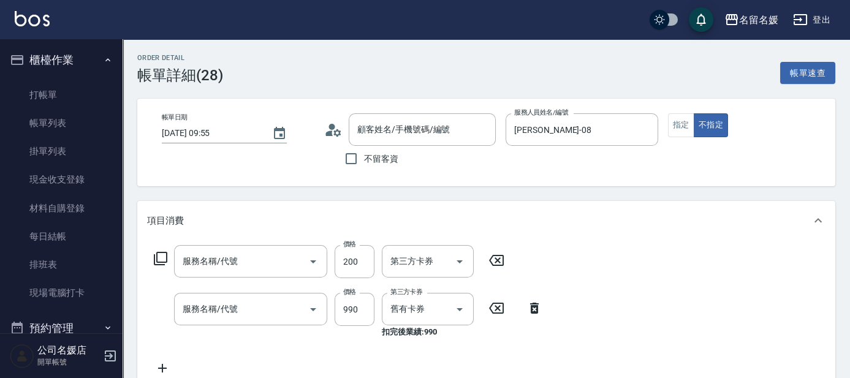
type input "[DATE] 09:55"
type input "[PERSON_NAME]-08"
type input "無名字/02/null"
type input "剪髮(200)(401)"
type input "(芙)頭皮養護套卡(638)"
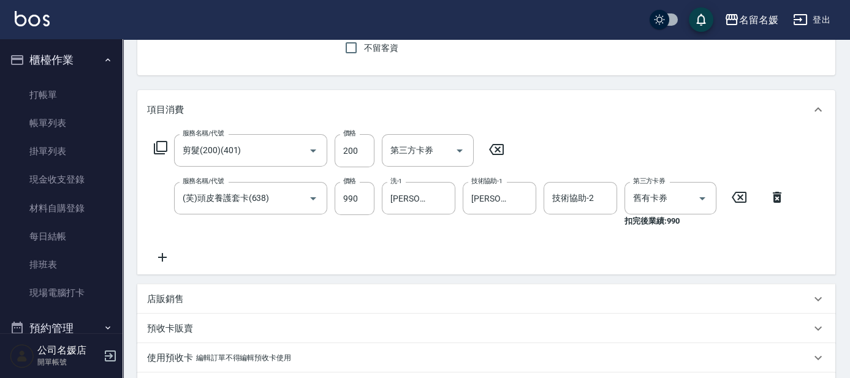
scroll to position [325, 0]
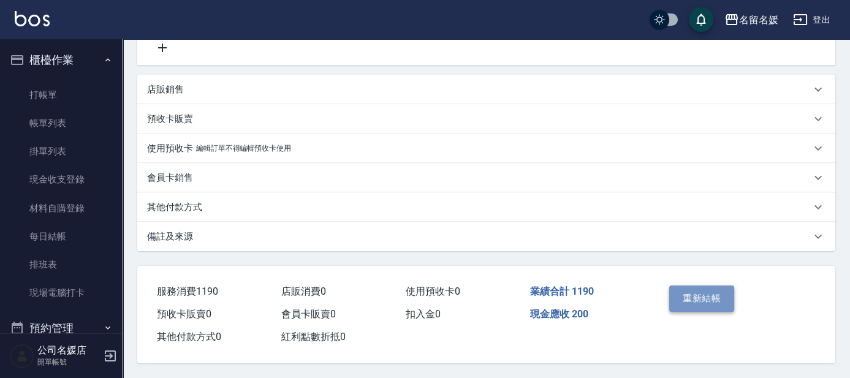
click at [712, 297] on button "重新結帳" at bounding box center [701, 299] width 65 height 26
